Goal: Task Accomplishment & Management: Manage account settings

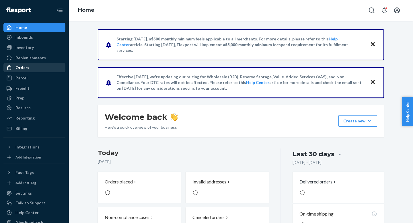
click at [32, 69] on div "Orders" at bounding box center [34, 68] width 61 height 8
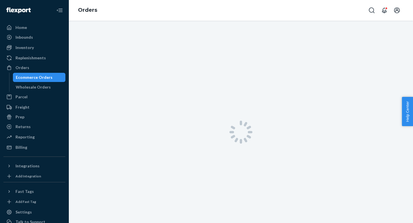
click at [307, 143] on div at bounding box center [241, 132] width 344 height 223
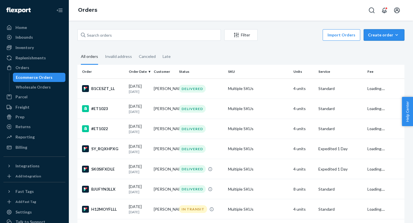
click at [375, 37] on div "Create order" at bounding box center [384, 35] width 32 height 6
click at [380, 50] on span "Ecommerce order" at bounding box center [388, 49] width 36 height 4
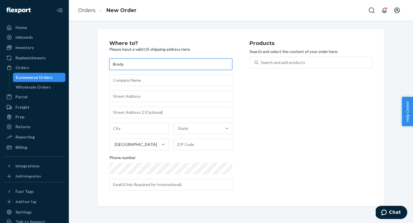
click at [152, 67] on input "Brody" at bounding box center [170, 64] width 123 height 11
type input "[PERSON_NAME]"
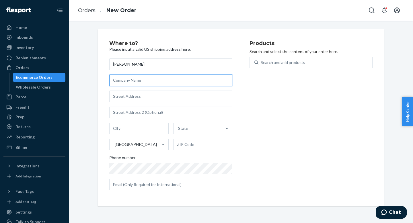
click at [147, 76] on input "text" at bounding box center [170, 80] width 123 height 11
type input "Sprouts Farmers Market"
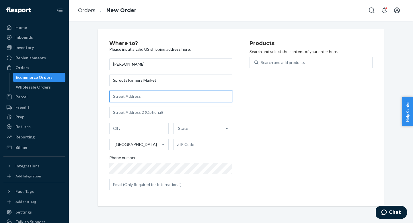
click at [139, 92] on input "text" at bounding box center [170, 96] width 123 height 11
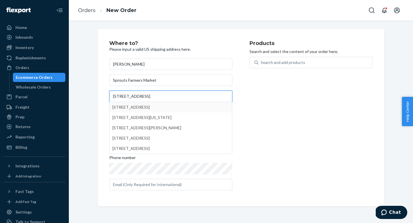
type input "[STREET_ADDRESS]"
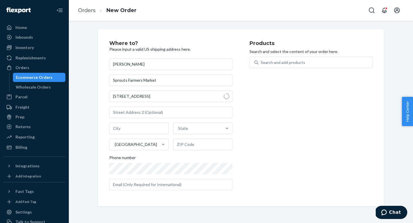
type input "111"
type input "Phoenix"
type input "85054"
type input "[STREET_ADDRESS]"
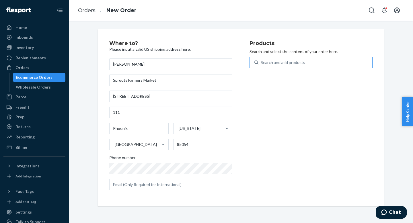
click at [316, 63] on div "Search and add products" at bounding box center [316, 62] width 114 height 10
click at [261, 63] on input "Search and add products" at bounding box center [261, 63] width 1 height 6
type input "e"
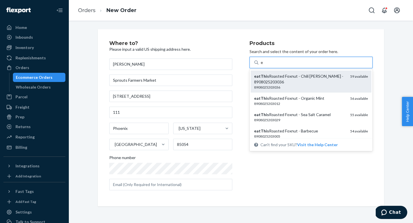
click at [298, 75] on div "eatThis Roasted Foxnut - Chili [PERSON_NAME] - 8908025203036" at bounding box center [300, 78] width 92 height 11
click at [263, 65] on input "e" at bounding box center [262, 63] width 3 height 6
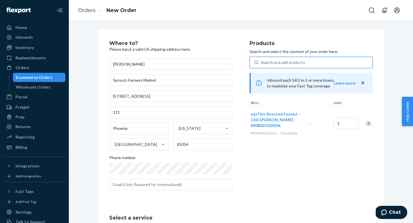
click at [298, 62] on div "Search and add products" at bounding box center [283, 63] width 44 height 6
click at [261, 62] on input "0 results available. Use Up and Down to choose options, press Enter to select t…" at bounding box center [261, 63] width 1 height 6
type input "e"
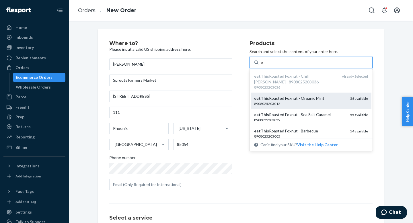
click at [288, 104] on div "8908025203012" at bounding box center [300, 103] width 92 height 5
click at [263, 65] on input "e" at bounding box center [262, 63] width 3 height 6
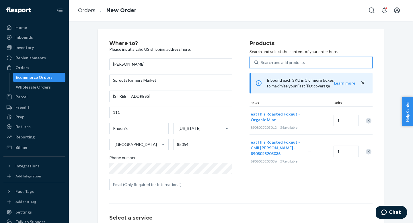
type input "e"
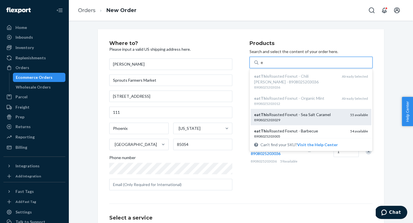
click at [289, 115] on div "eatThis Roasted Foxnut - Sea Salt Caramel" at bounding box center [300, 115] width 92 height 6
click at [263, 65] on input "e" at bounding box center [262, 63] width 3 height 6
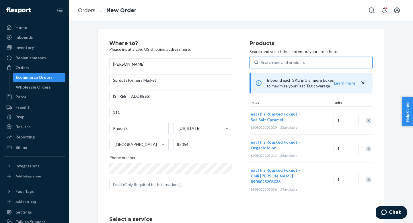
click at [310, 63] on div "Search and add products" at bounding box center [316, 62] width 114 height 10
click at [261, 63] on input "0 results available. Select is focused ,type to refine list, press Down to open…" at bounding box center [261, 63] width 1 height 6
type input "e"
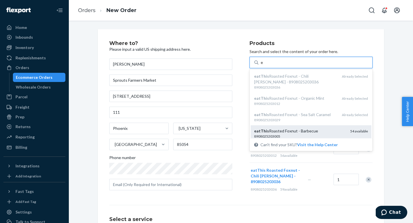
click at [292, 128] on div "eatThis Roasted Foxnut - Barbecue 8908025203005 54 available" at bounding box center [311, 133] width 121 height 16
click at [263, 65] on input "e" at bounding box center [262, 63] width 3 height 6
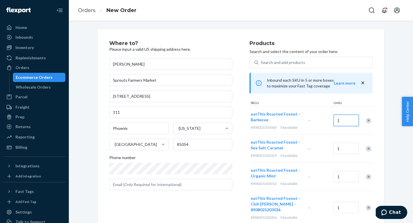
click at [342, 120] on input "1" at bounding box center [346, 120] width 25 height 11
type input "2"
click at [340, 150] on input "1" at bounding box center [346, 148] width 25 height 11
type input "2"
click at [341, 177] on input "1" at bounding box center [346, 176] width 25 height 11
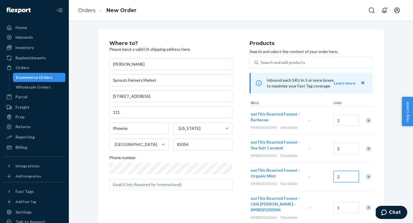
type input "2"
click at [342, 209] on input "1" at bounding box center [346, 207] width 25 height 11
type input "2"
click at [390, 178] on div "Where to? Please input a valid US shipping address here. [PERSON_NAME] Sprouts …" at bounding box center [241, 174] width 336 height 290
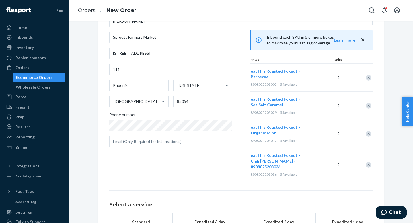
scroll to position [34, 0]
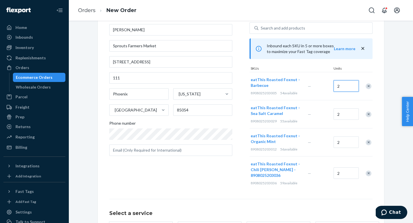
click at [340, 84] on input "2" at bounding box center [346, 85] width 25 height 11
type input "3"
click at [341, 114] on input "2" at bounding box center [346, 113] width 25 height 11
type input "3"
click at [341, 144] on input "2" at bounding box center [346, 142] width 25 height 11
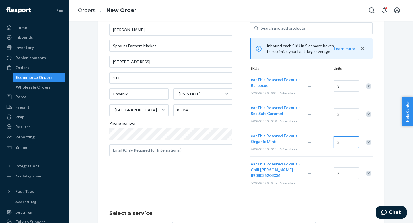
type input "3"
click at [343, 175] on input "3" at bounding box center [346, 173] width 25 height 11
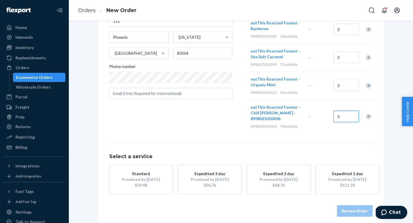
scroll to position [96, 0]
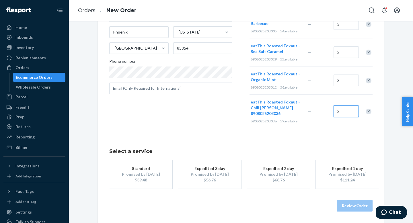
type input "3"
click at [146, 176] on div "Promised by [DATE]" at bounding box center [141, 175] width 46 height 6
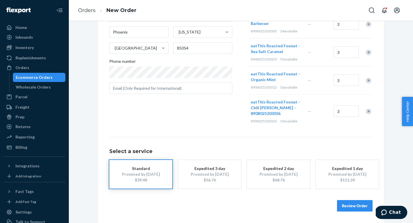
click at [353, 205] on button "Review Order" at bounding box center [355, 205] width 36 height 11
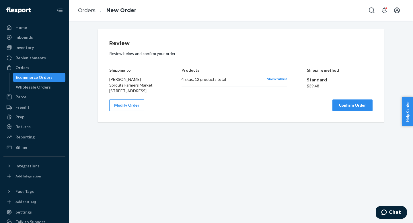
click at [344, 111] on button "Confirm Order" at bounding box center [353, 105] width 40 height 11
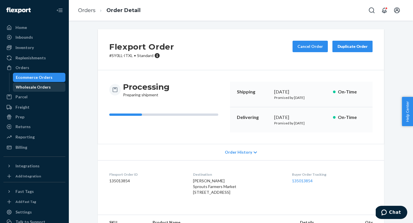
click at [32, 89] on div "Wholesale Orders" at bounding box center [33, 87] width 35 height 6
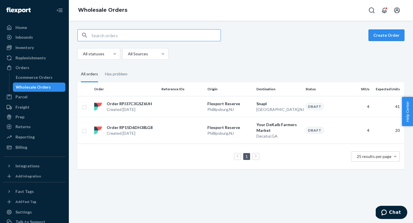
click at [391, 38] on button "Create Order" at bounding box center [387, 35] width 36 height 11
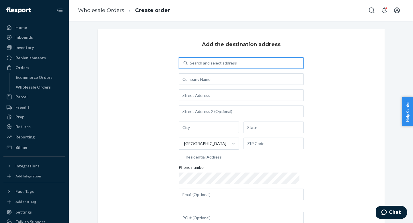
click at [260, 66] on div "Search and select address" at bounding box center [246, 63] width 116 height 10
click at [191, 66] on input "0 results available. Use Up and Down to choose options, press Enter to select t…" at bounding box center [190, 63] width 1 height 6
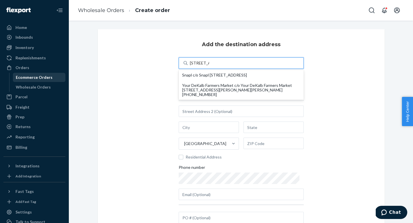
type input "[STREET_ADDRESS]"
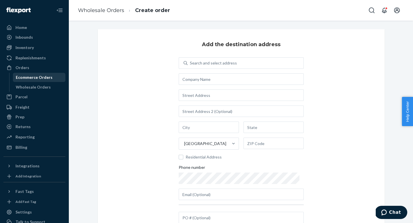
click at [32, 74] on div "Ecommerce Orders" at bounding box center [39, 77] width 52 height 8
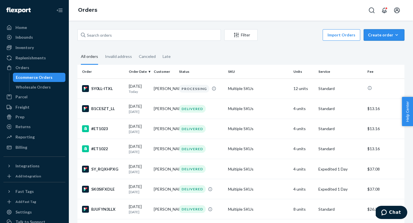
click at [377, 35] on div "Create order" at bounding box center [384, 35] width 32 height 6
click at [382, 48] on span "Ecommerce order" at bounding box center [388, 49] width 36 height 4
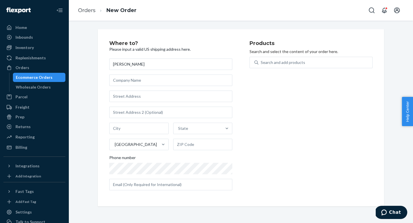
type input "[PERSON_NAME]"
click at [204, 79] on input "text" at bounding box center [170, 80] width 123 height 11
type input "The Healthy Edge Retail Group"
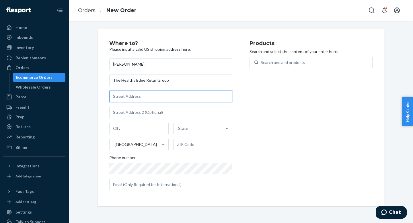
click at [166, 98] on input "text" at bounding box center [170, 96] width 123 height 11
type input "[STREET_ADDRESS]"
type input "Tulsa"
type input "74145"
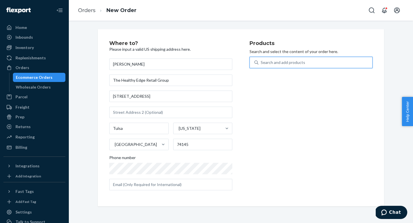
click at [294, 65] on div "Search and add products" at bounding box center [283, 63] width 44 height 6
click at [261, 65] on input "0 results available. Use Up and Down to choose options, press Enter to select t…" at bounding box center [261, 63] width 1 height 6
type input "ea"
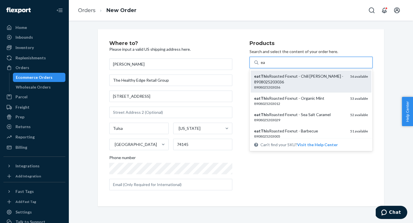
click at [283, 87] on div "8908025203036" at bounding box center [300, 87] width 92 height 5
click at [265, 65] on input "ea" at bounding box center [263, 63] width 5 height 6
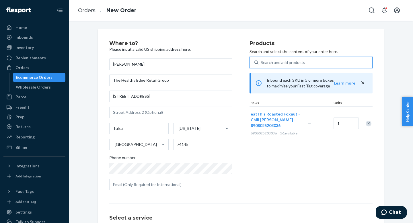
click at [289, 62] on div "Search and add products" at bounding box center [283, 63] width 44 height 6
click at [261, 62] on input "0 results available. Select is focused ,type to refine list, press Down to open…" at bounding box center [261, 63] width 1 height 6
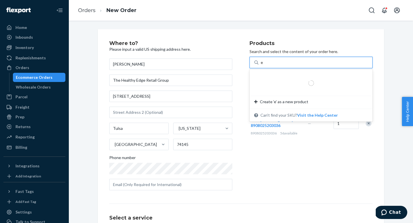
type input "ea"
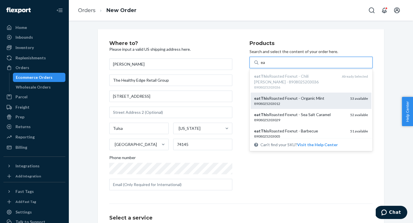
click at [279, 99] on div "eatThis Roasted Foxnut - Organic Mint" at bounding box center [300, 99] width 92 height 6
click at [265, 65] on input "ea" at bounding box center [263, 63] width 5 height 6
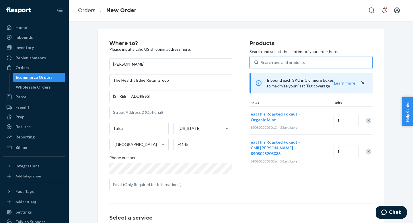
click at [284, 63] on div "Search and add products" at bounding box center [283, 63] width 44 height 6
click at [261, 63] on input "0 results available. Select is focused ,type to refine list, press Down to open…" at bounding box center [261, 63] width 1 height 6
type input "ea"
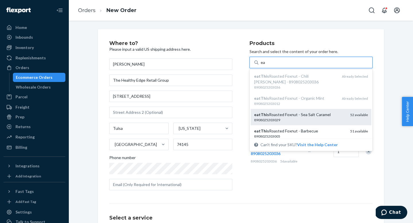
click at [285, 116] on div "eatThis Roasted Foxnut - Sea Salt Caramel" at bounding box center [300, 115] width 92 height 6
click at [265, 65] on input "ea" at bounding box center [263, 63] width 5 height 6
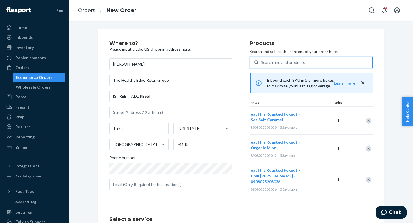
click at [295, 63] on div "Search and add products" at bounding box center [283, 63] width 44 height 6
click at [261, 63] on input "0 results available. Use Up and Down to choose options, press Enter to select t…" at bounding box center [261, 63] width 1 height 6
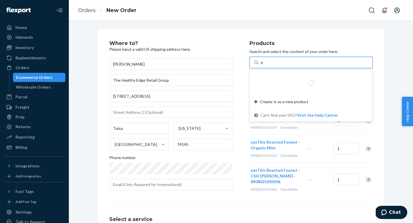
type input "ea"
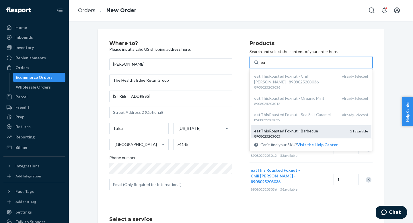
click at [281, 131] on div "eatThis Roasted Foxnut - Barbecue" at bounding box center [300, 131] width 92 height 6
click at [265, 65] on input "ea" at bounding box center [263, 63] width 5 height 6
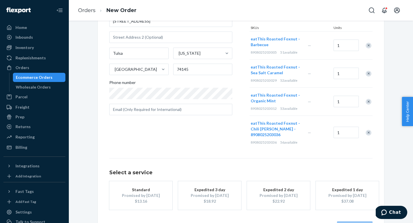
scroll to position [76, 0]
click at [144, 201] on div "$13.16" at bounding box center [141, 201] width 46 height 6
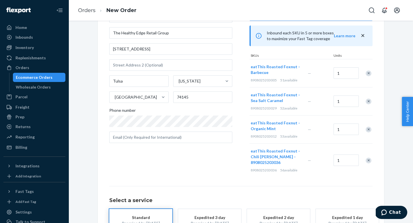
scroll to position [96, 0]
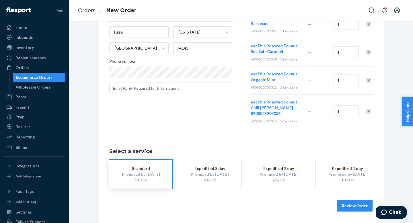
click at [348, 206] on button "Review Order" at bounding box center [355, 205] width 36 height 11
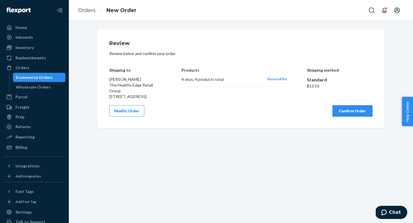
click at [362, 117] on button "Confirm Order" at bounding box center [353, 110] width 40 height 11
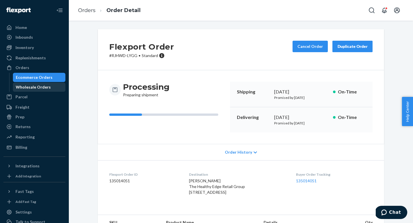
click at [42, 87] on div "Wholesale Orders" at bounding box center [33, 87] width 35 height 6
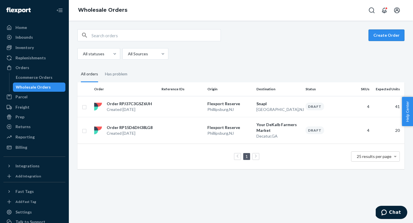
click at [378, 36] on button "Create Order" at bounding box center [387, 35] width 36 height 11
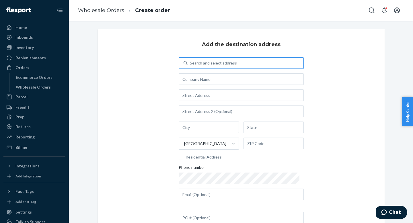
click at [218, 61] on div "Search and select address" at bounding box center [213, 63] width 47 height 6
click at [191, 61] on input "Search and select address" at bounding box center [190, 63] width 1 height 6
click at [40, 45] on div "Inventory" at bounding box center [34, 48] width 61 height 8
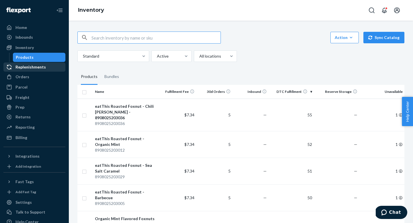
click at [29, 69] on div "Replenishments" at bounding box center [30, 67] width 30 height 6
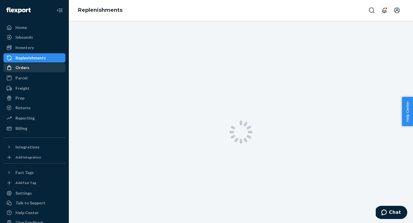
click at [31, 69] on div "Orders" at bounding box center [34, 68] width 61 height 8
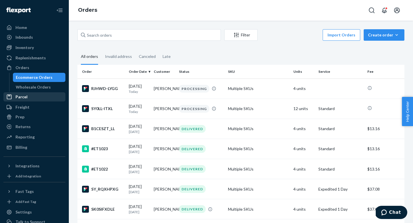
click at [23, 99] on div "Parcel" at bounding box center [21, 97] width 12 height 6
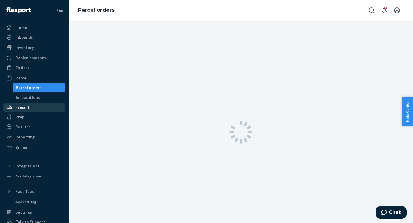
click at [24, 110] on div "Freight" at bounding box center [22, 107] width 14 height 6
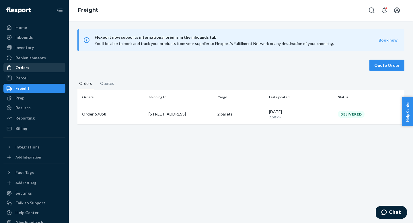
click at [26, 69] on div "Orders" at bounding box center [22, 68] width 14 height 6
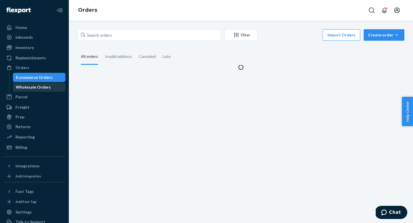
click at [42, 89] on div "Wholesale Orders" at bounding box center [33, 87] width 35 height 6
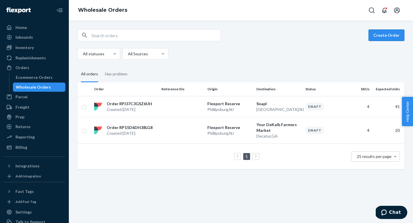
click at [381, 35] on button "Create Order" at bounding box center [387, 35] width 36 height 11
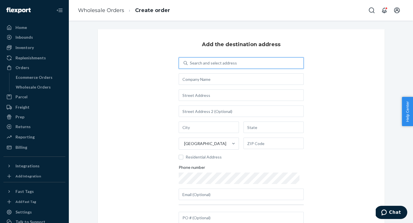
click at [227, 65] on div "Search and select address" at bounding box center [213, 63] width 47 height 6
click at [191, 65] on input "0 results available. Use Up and Down to choose options, press Enter to select t…" at bounding box center [190, 63] width 1 height 6
type input "[STREET_ADDRESS]"
click at [330, 71] on div "Add the destination address Search and select address [GEOGRAPHIC_DATA] Residen…" at bounding box center [241, 132] width 287 height 207
click at [225, 94] on input "text" at bounding box center [241, 95] width 125 height 11
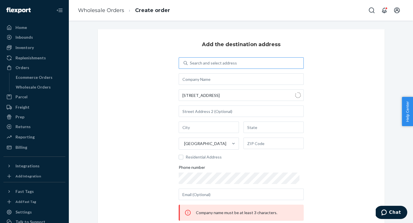
type input "[STREET_ADDRESS]"
type input "[GEOGRAPHIC_DATA]"
type input "GA"
type input "30309"
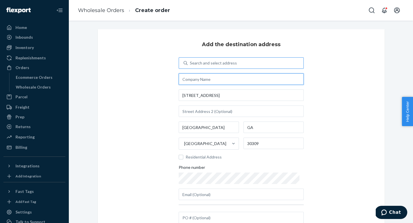
click at [214, 81] on input "text" at bounding box center [241, 78] width 125 height 11
type input "[PERSON_NAME]"
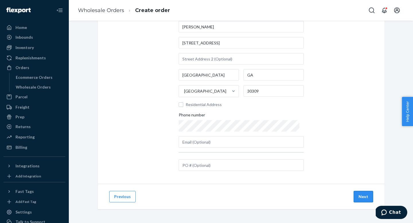
click at [368, 198] on button "Next" at bounding box center [364, 196] width 20 height 11
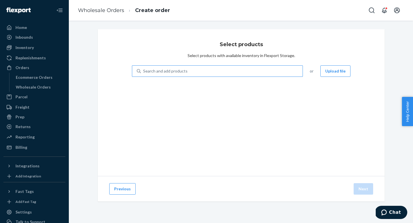
click at [273, 71] on div "Search and add products" at bounding box center [222, 71] width 162 height 10
click at [144, 71] on input "Search and add products" at bounding box center [143, 71] width 1 height 6
type input "di"
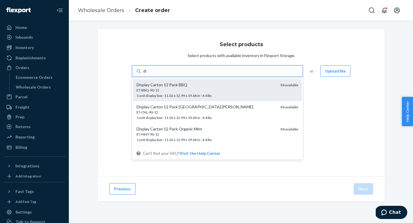
click at [200, 92] on div "ET-BBQ-90-12" at bounding box center [206, 90] width 139 height 5
click at [147, 74] on input "di" at bounding box center [145, 71] width 4 height 6
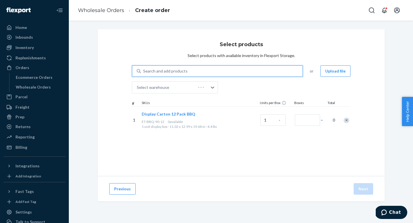
click at [206, 73] on div "Search and add products" at bounding box center [222, 71] width 162 height 10
click at [144, 73] on input "0 results available. Select is focused ,type to refine list, press Down to open…" at bounding box center [143, 71] width 1 height 6
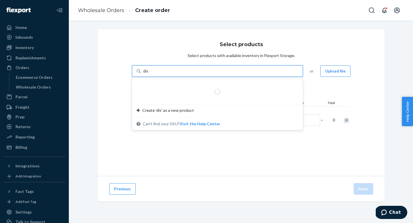
type input "disp"
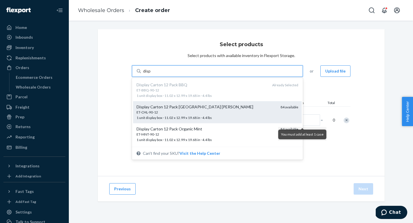
click at [178, 108] on div "Display Carton 12 Pack [GEOGRAPHIC_DATA] [PERSON_NAME]" at bounding box center [206, 107] width 139 height 6
click at [151, 74] on input "disp" at bounding box center [147, 71] width 8 height 6
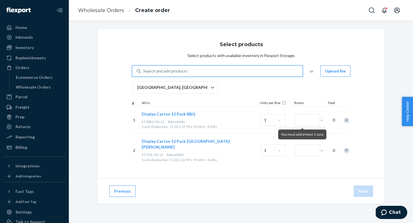
click at [190, 68] on div "Search and add products" at bounding box center [222, 71] width 162 height 10
click at [144, 68] on input "0 results available. Use Up and Down to choose options, press Enter to select t…" at bounding box center [143, 71] width 1 height 6
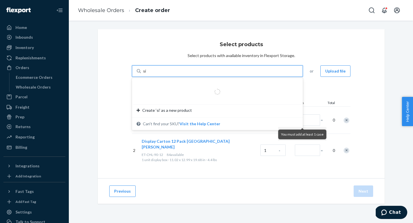
type input "s"
type input "dis"
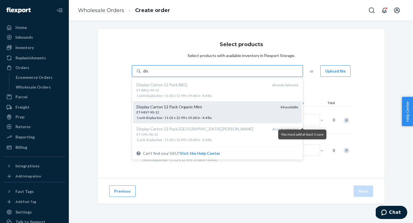
click at [177, 113] on div "ET-MNT-90-12" at bounding box center [206, 112] width 139 height 5
click at [149, 74] on input "dis" at bounding box center [145, 71] width 5 height 6
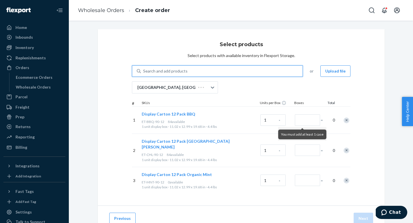
click at [181, 73] on div "Search and add products" at bounding box center [165, 71] width 44 height 6
click at [144, 73] on input "0 results available. Use Up and Down to choose options, press Enter to select t…" at bounding box center [143, 71] width 1 height 6
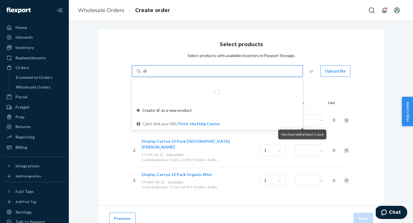
type input "disp"
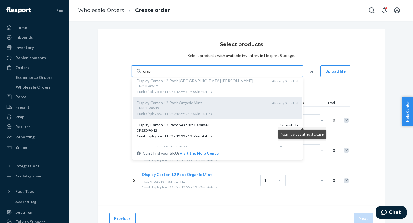
scroll to position [26, 0]
click at [181, 130] on div "ET-SSC-90-12" at bounding box center [206, 130] width 139 height 5
click at [151, 74] on input "disp" at bounding box center [147, 71] width 8 height 6
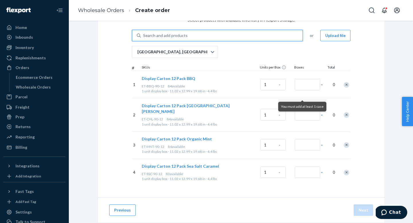
scroll to position [43, 0]
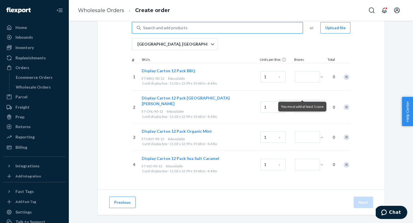
click at [256, 201] on div "Previous Next" at bounding box center [241, 203] width 287 height 26
click at [302, 77] on input "Number of boxes" at bounding box center [307, 76] width 25 height 11
type input "1"
click at [304, 103] on input "Number of boxes" at bounding box center [307, 106] width 25 height 11
type input "1"
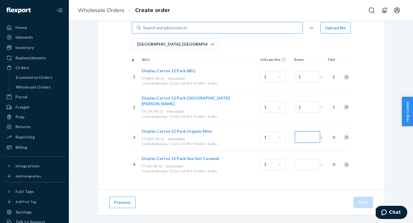
click at [305, 131] on input "Number of boxes" at bounding box center [307, 136] width 25 height 11
type input "1"
click at [306, 159] on input "Number of boxes" at bounding box center [307, 164] width 25 height 11
type input "1"
click at [304, 199] on div "Previous Next" at bounding box center [241, 203] width 287 height 26
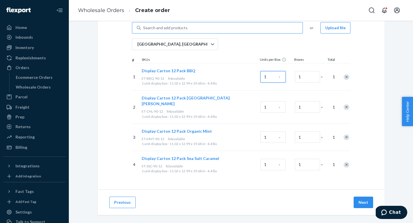
click at [267, 78] on input "1" at bounding box center [273, 76] width 25 height 11
click at [281, 78] on input "1" at bounding box center [273, 76] width 25 height 11
click at [363, 197] on button "Next" at bounding box center [364, 202] width 20 height 11
click at [363, 197] on div "Creating your order..." at bounding box center [241, 100] width 286 height 229
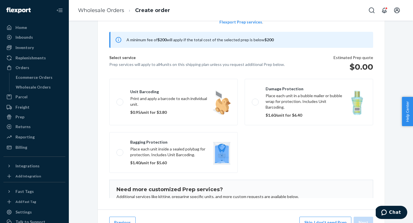
click at [374, 132] on fieldset "Unit barcoding Print and apply a barcode to each individual unit. $0.95/unit fo…" at bounding box center [241, 126] width 271 height 99
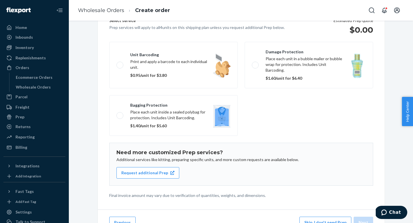
scroll to position [61, 0]
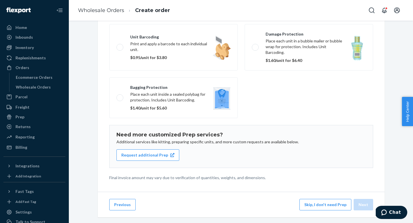
click at [335, 211] on div "Previous Skip, I don't need Prep Next" at bounding box center [241, 205] width 287 height 26
click at [337, 207] on button "Skip, I don't need Prep" at bounding box center [326, 204] width 52 height 11
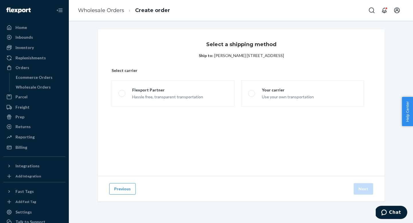
scroll to position [0, 0]
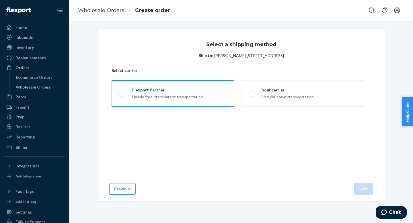
click at [193, 97] on div "Hassle free, transparent transportation" at bounding box center [167, 96] width 71 height 7
click at [122, 96] on input "Flexport Partner Hassle free, transparent transportation" at bounding box center [120, 94] width 4 height 4
radio input "true"
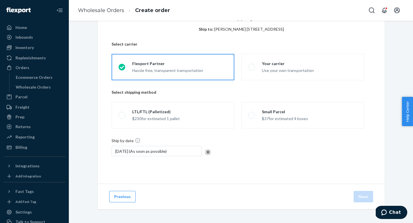
scroll to position [26, 0]
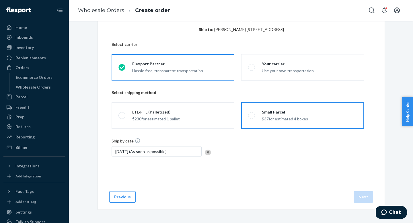
click at [253, 113] on span at bounding box center [251, 115] width 7 height 7
click at [252, 114] on input "Small Parcel $37 for estimated 4 boxes" at bounding box center [250, 116] width 4 height 4
radio input "true"
click at [359, 199] on button "Next" at bounding box center [364, 196] width 20 height 11
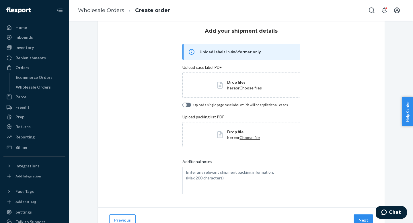
scroll to position [37, 0]
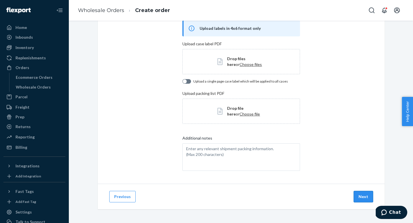
click at [364, 192] on button "Next" at bounding box center [364, 196] width 20 height 11
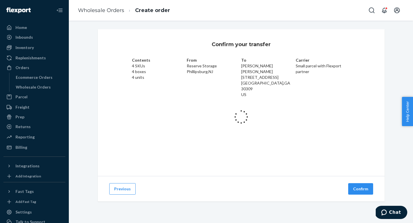
scroll to position [0, 0]
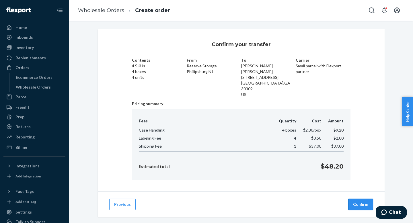
click at [365, 199] on button "Confirm" at bounding box center [360, 204] width 25 height 11
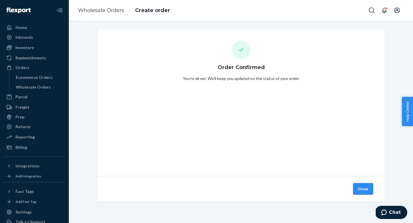
click at [365, 188] on button "Done" at bounding box center [363, 188] width 20 height 11
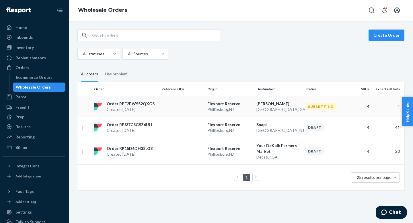
click at [129, 105] on p "Order RPE2PWSS2QXGS" at bounding box center [131, 104] width 48 height 6
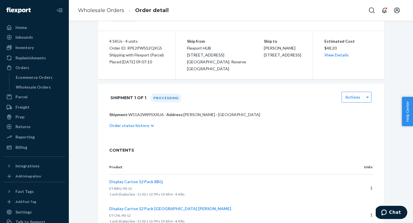
scroll to position [58, 0]
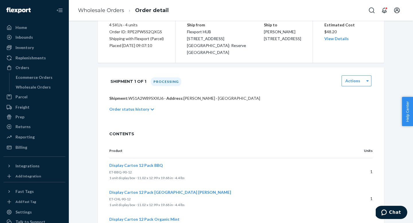
click at [151, 109] on icon at bounding box center [152, 110] width 3 height 4
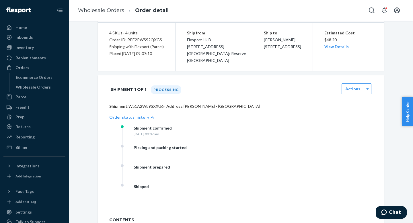
scroll to position [0, 0]
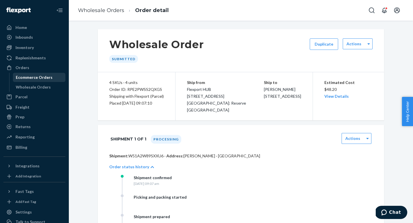
click at [36, 77] on div "Ecommerce Orders" at bounding box center [34, 78] width 37 height 6
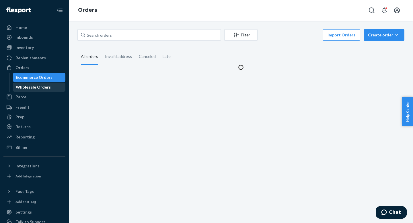
click at [36, 86] on div "Wholesale Orders" at bounding box center [33, 87] width 35 height 6
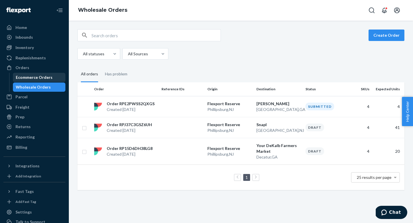
click at [38, 78] on div "Ecommerce Orders" at bounding box center [34, 78] width 37 height 6
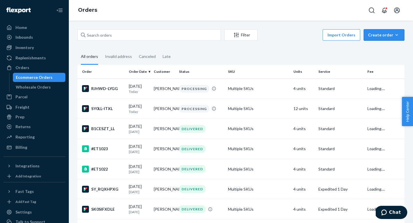
click at [381, 39] on button "Create order Ecommerce order Removal order" at bounding box center [384, 34] width 41 height 11
click at [306, 50] on fieldset "All orders Invalid address Canceled Late" at bounding box center [240, 57] width 327 height 16
click at [156, 114] on td "[PERSON_NAME]" at bounding box center [163, 109] width 25 height 20
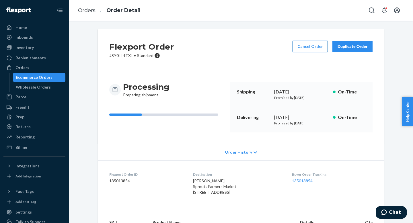
click at [303, 52] on button "Cancel Order" at bounding box center [310, 46] width 35 height 11
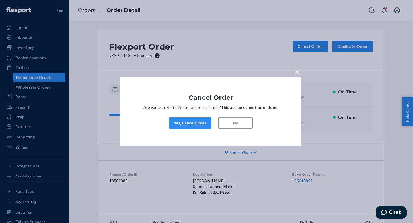
click at [191, 124] on div "Yes, Cancel Order" at bounding box center [190, 123] width 33 height 6
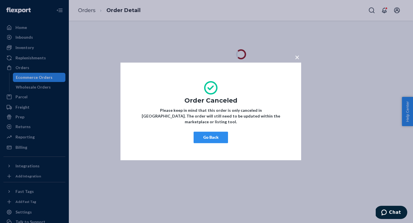
click at [218, 135] on button "Go Back" at bounding box center [211, 137] width 34 height 11
